Goal: Information Seeking & Learning: Learn about a topic

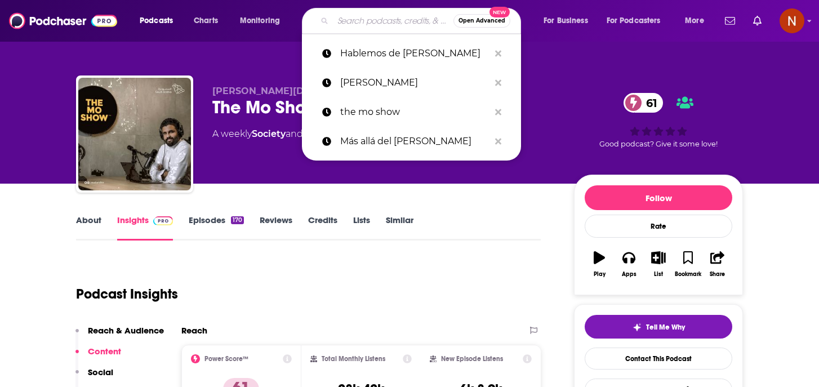
click at [372, 23] on input "Search podcasts, credits, & more..." at bounding box center [393, 21] width 120 height 18
click at [368, 29] on input "Search podcasts, credits, & more..." at bounding box center [393, 21] width 120 height 18
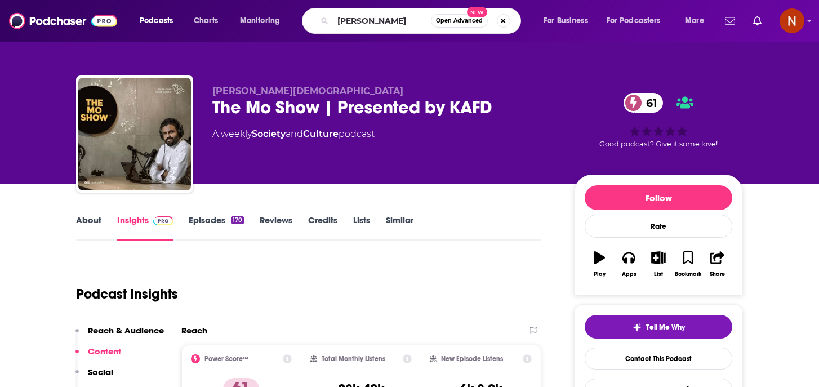
drag, startPoint x: 361, startPoint y: 32, endPoint x: 363, endPoint y: 20, distance: 12.0
click at [361, 32] on div "[PERSON_NAME] Open Advanced New" at bounding box center [411, 21] width 219 height 26
click at [363, 20] on input "[PERSON_NAME]" at bounding box center [382, 21] width 98 height 18
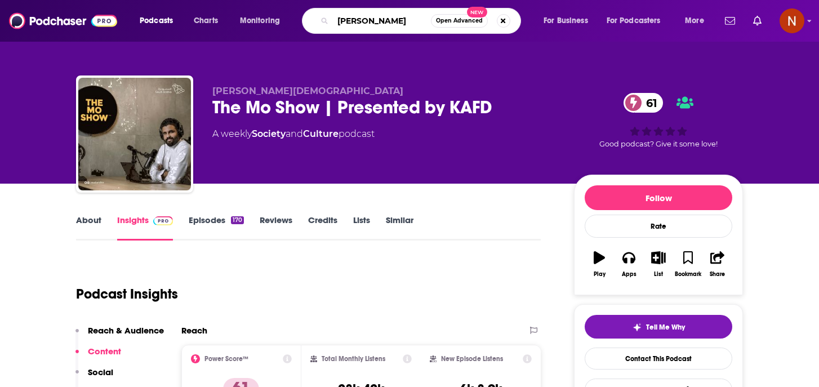
paste input "[PERSON_NAME]"
type input "[PERSON_NAME]"
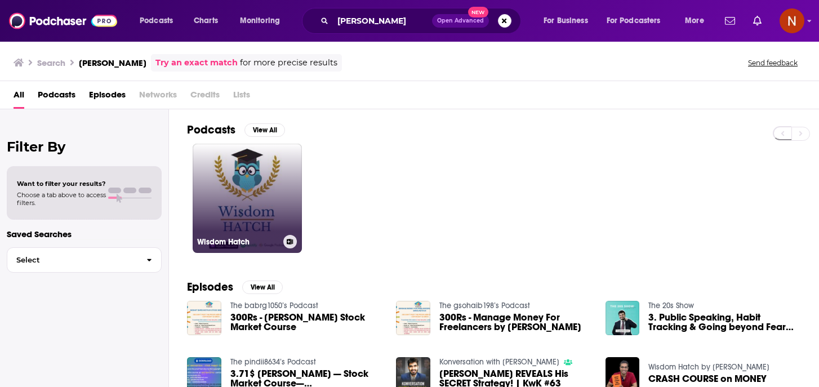
click at [228, 237] on h3 "Wisdom Hatch" at bounding box center [238, 242] width 82 height 10
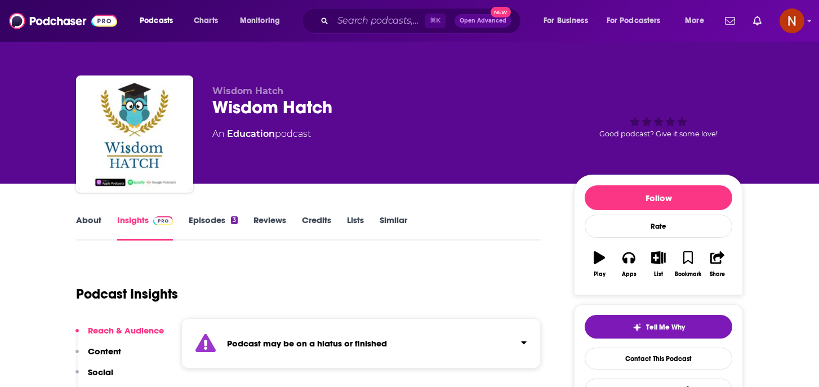
click at [91, 222] on link "About" at bounding box center [88, 228] width 25 height 26
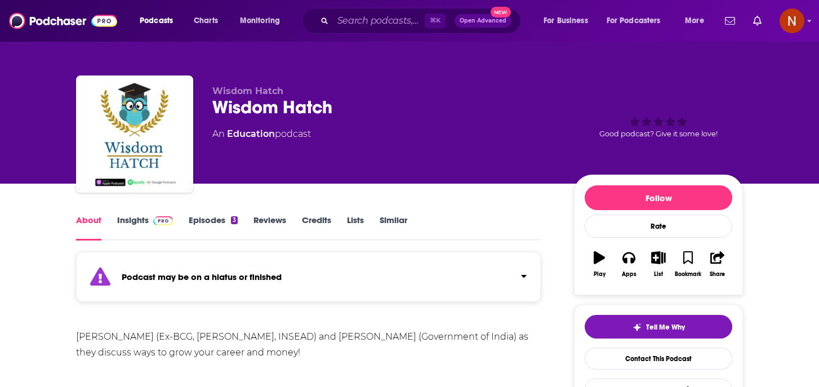
click at [225, 230] on link "Episodes 3" at bounding box center [213, 228] width 49 height 26
